Goal: Navigation & Orientation: Understand site structure

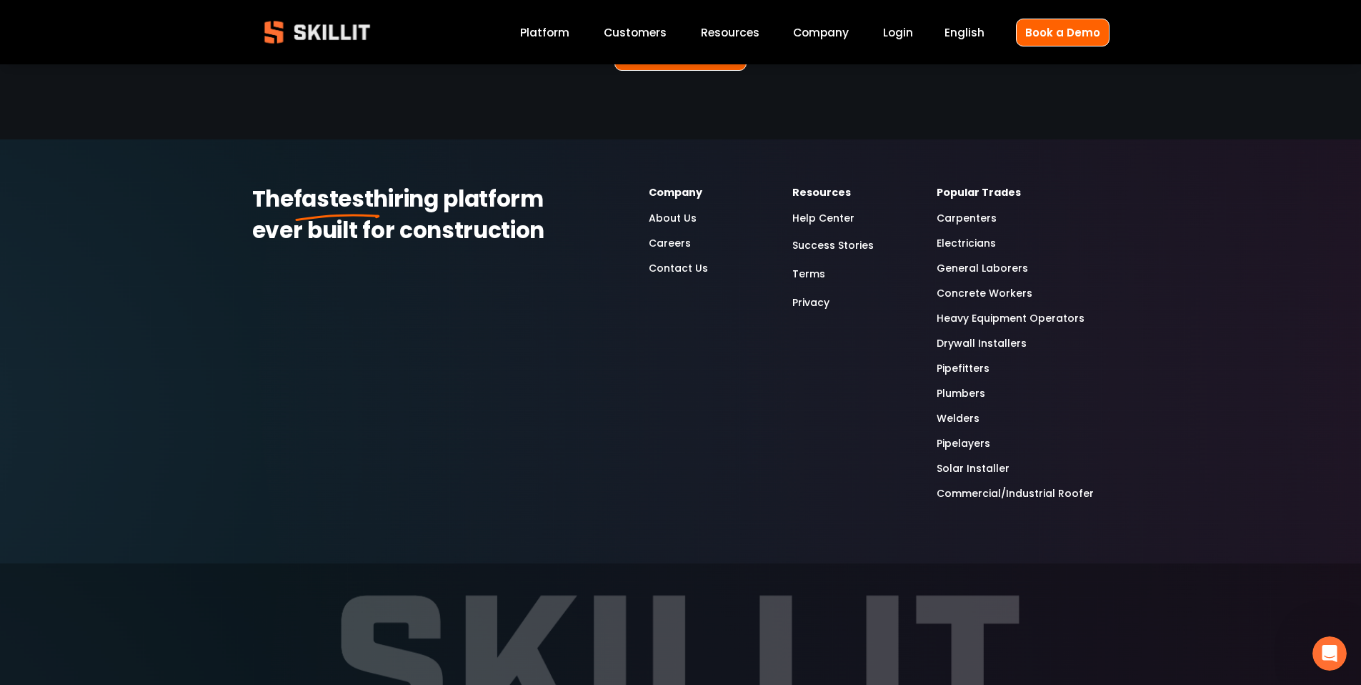
scroll to position [3886, 0]
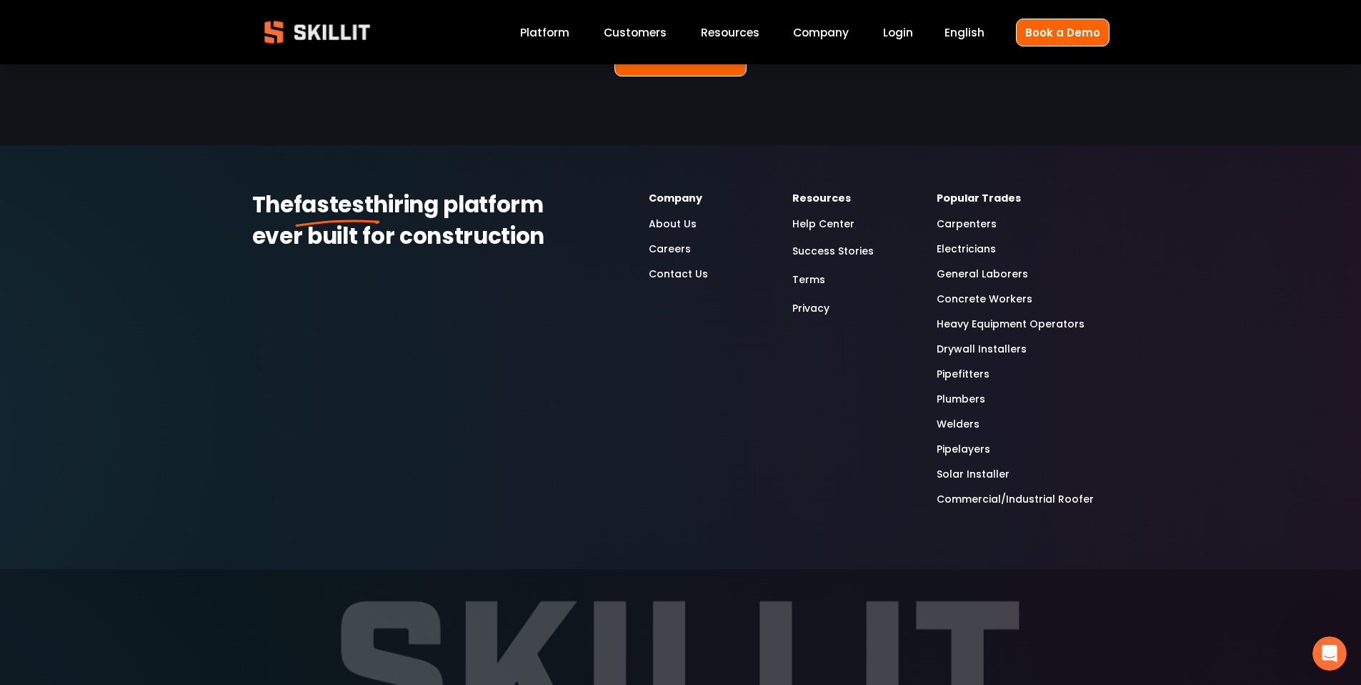
click at [673, 216] on link "About Us" at bounding box center [673, 224] width 48 height 16
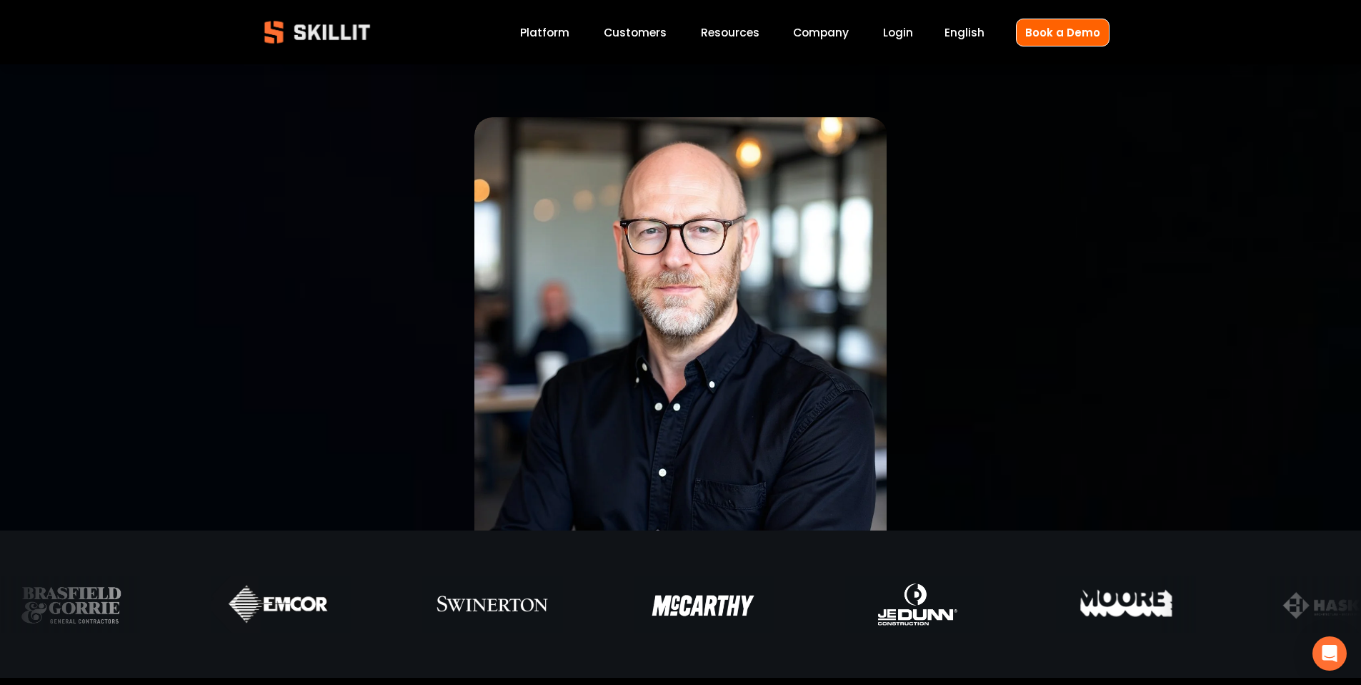
click at [543, 30] on link "Platform" at bounding box center [544, 32] width 49 height 19
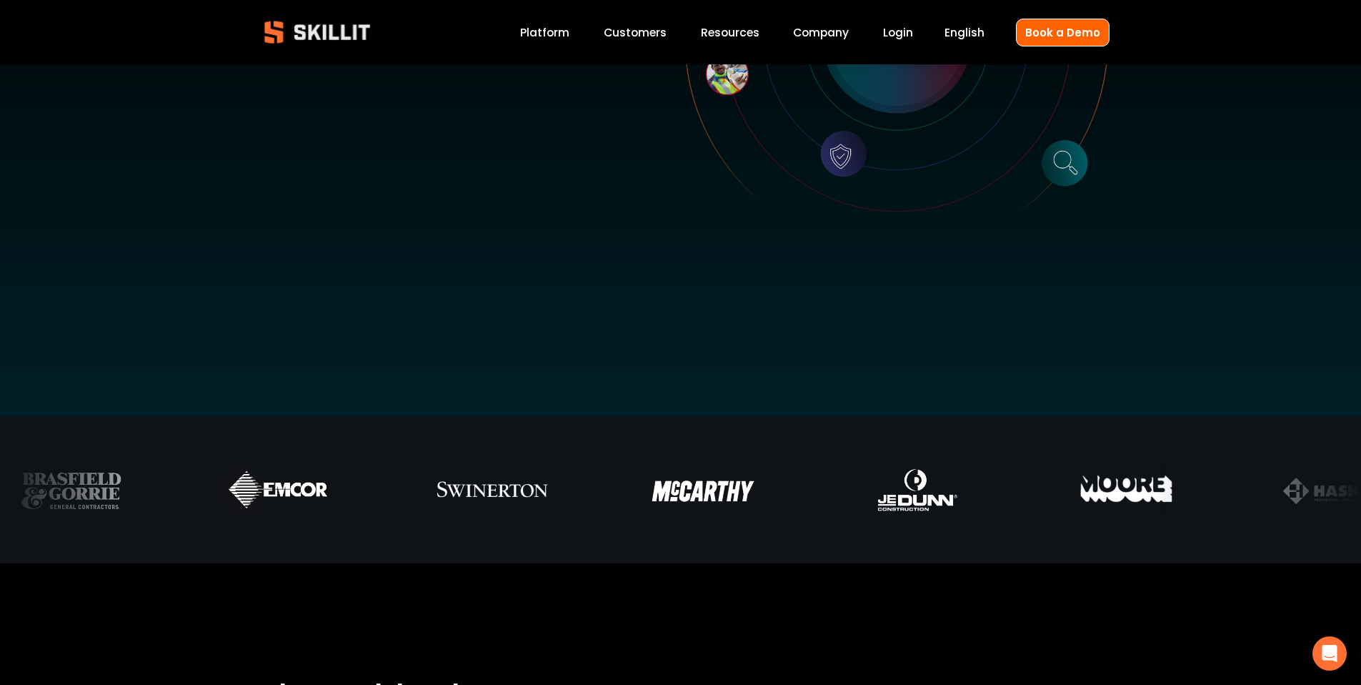
scroll to position [448, 0]
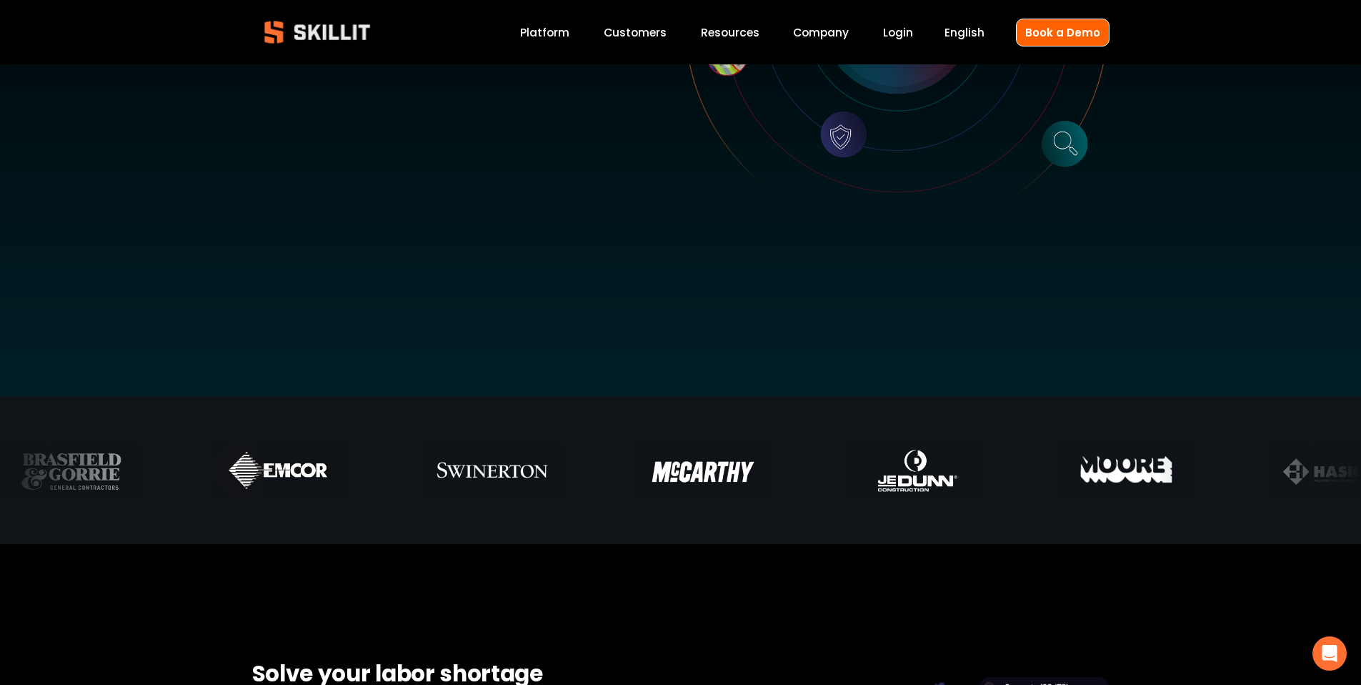
click at [0, 0] on span "Blog" at bounding box center [0, 0] width 0 height 0
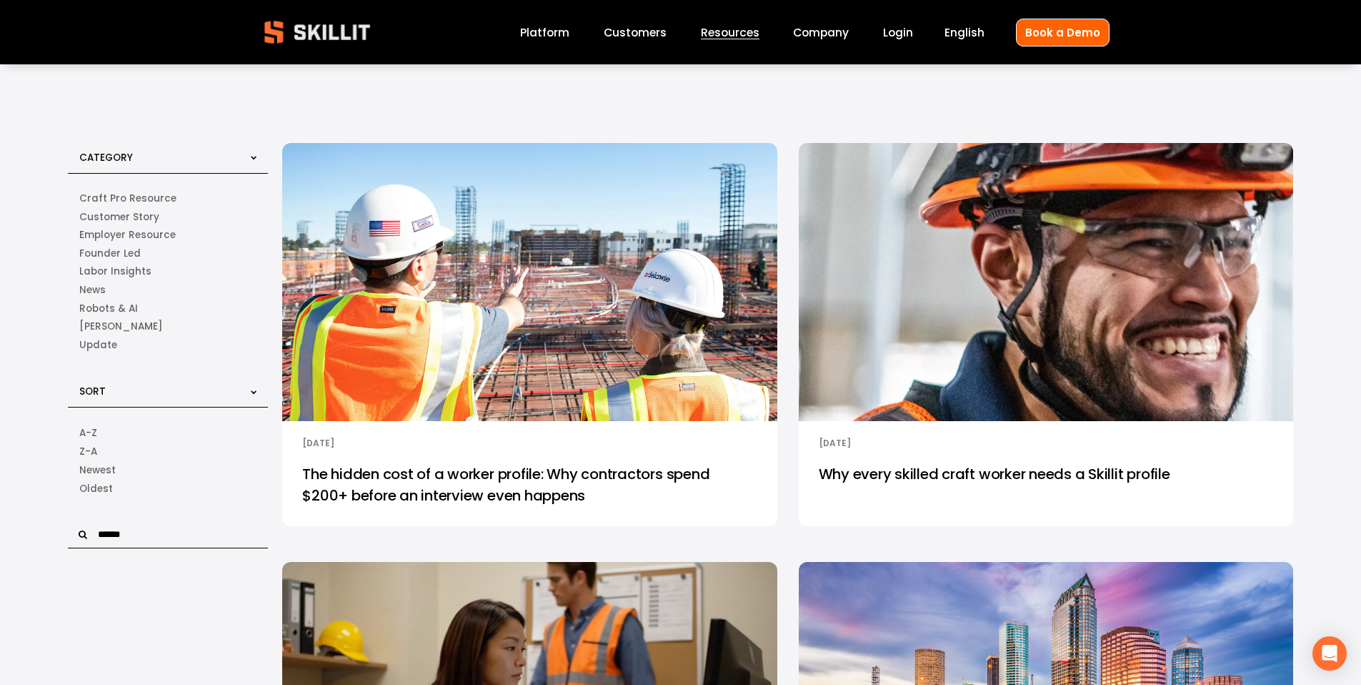
click at [268, 19] on img at bounding box center [317, 32] width 130 height 43
